Goal: Task Accomplishment & Management: Manage account settings

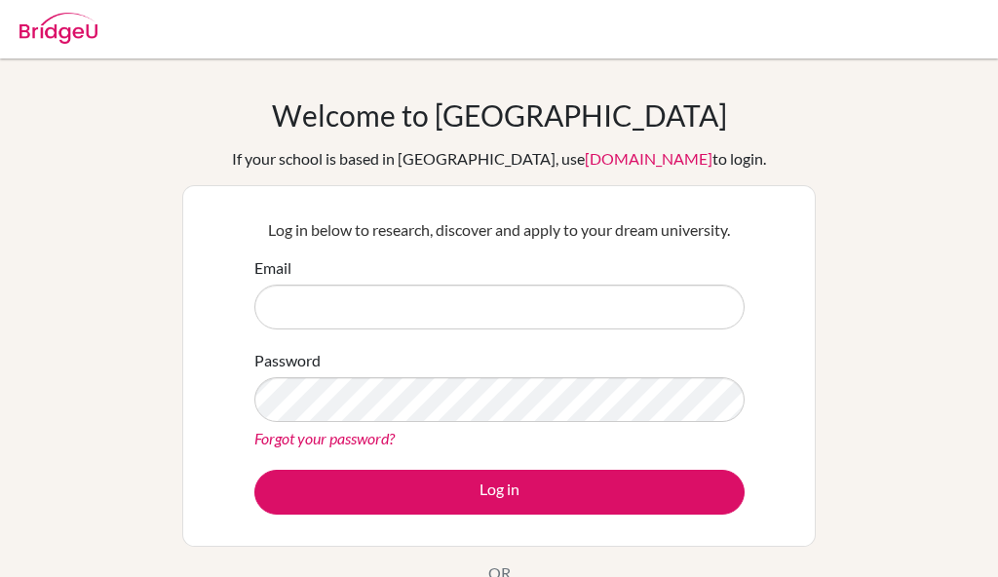
click at [37, 44] on div at bounding box center [58, 25] width 78 height 58
click at [355, 313] on input "Email" at bounding box center [499, 307] width 490 height 45
type input "[EMAIL_ADDRESS][DOMAIN_NAME]"
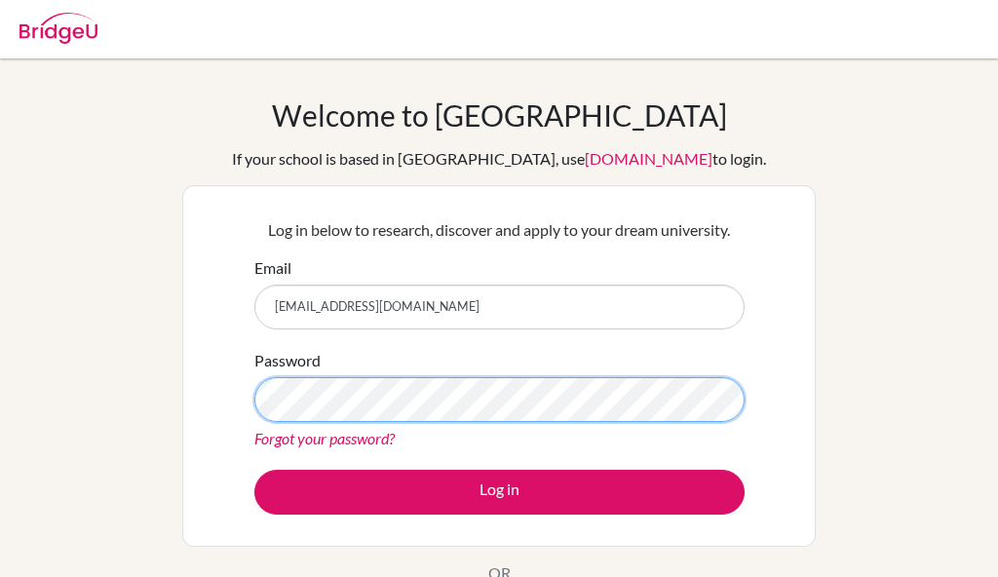
click at [254, 470] on button "Log in" at bounding box center [499, 492] width 490 height 45
